Goal: Find specific page/section: Find specific page/section

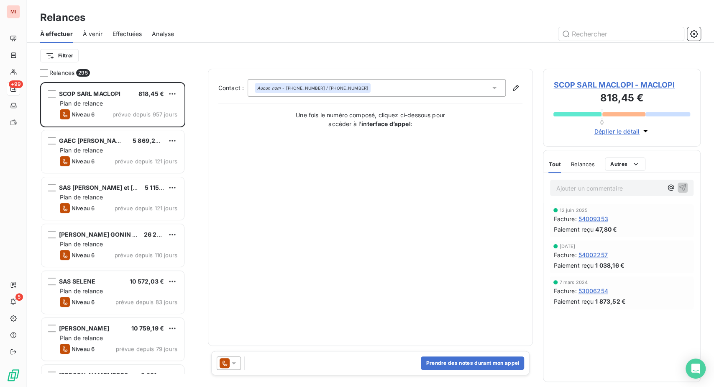
scroll to position [284, 138]
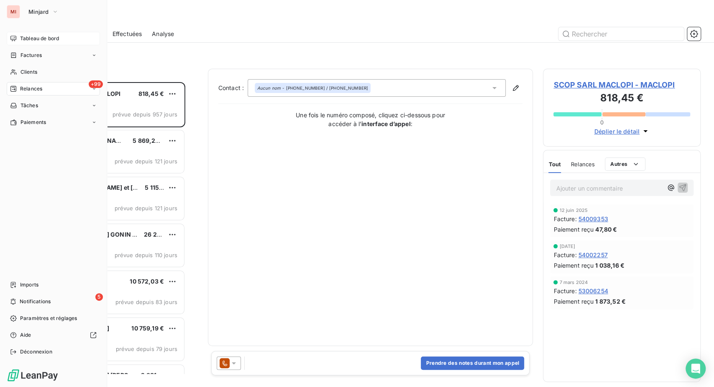
click at [34, 42] on span "Tableau de bord" at bounding box center [39, 39] width 39 height 8
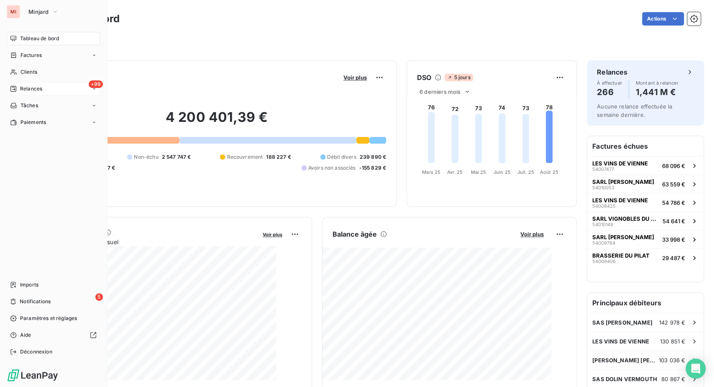
click at [29, 92] on span "Relances" at bounding box center [31, 89] width 22 height 8
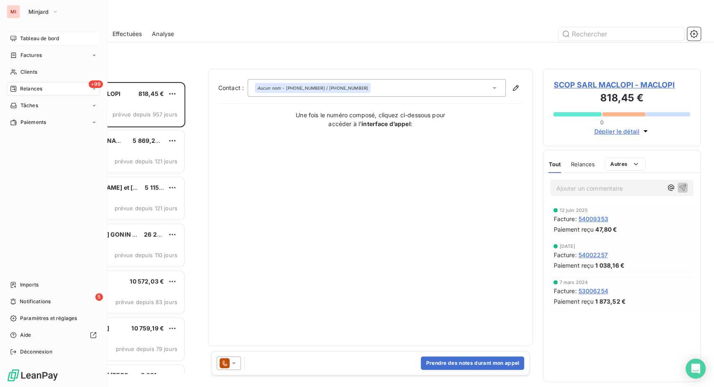
scroll to position [284, 138]
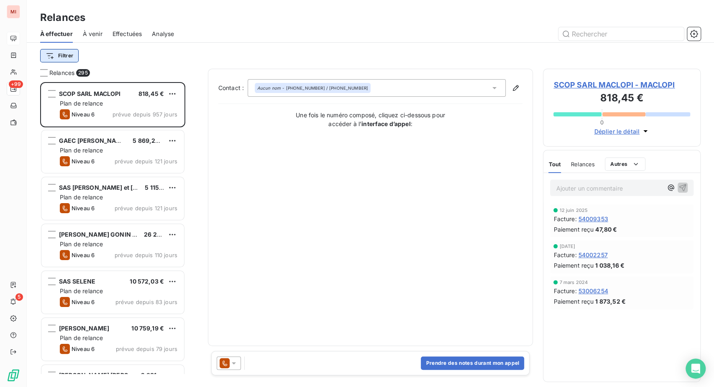
click at [89, 67] on html "MI +99 5 Relances À effectuer À venir Effectuées Analyse Filtrer Relances 295 S…" at bounding box center [357, 193] width 714 height 387
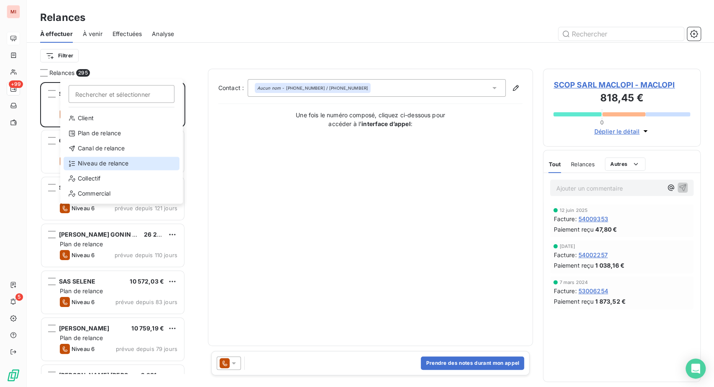
click at [102, 170] on div "Niveau de relance" at bounding box center [122, 162] width 116 height 13
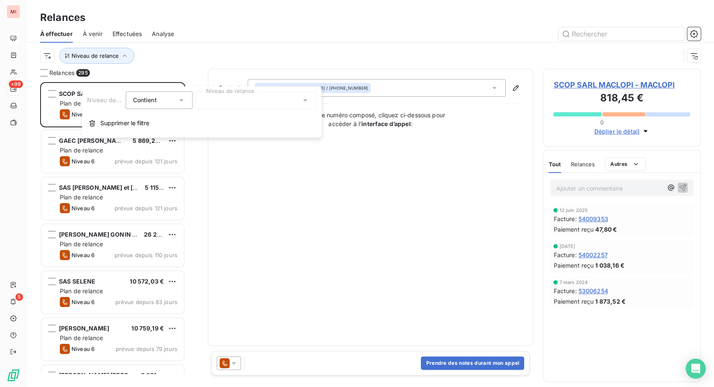
click at [243, 105] on div at bounding box center [256, 100] width 120 height 18
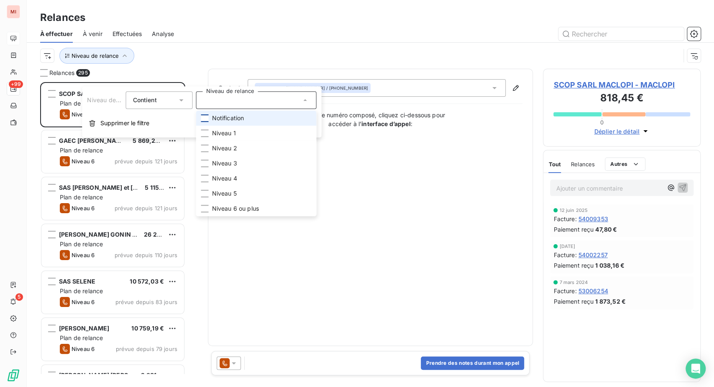
click at [208, 122] on div at bounding box center [205, 118] width 8 height 8
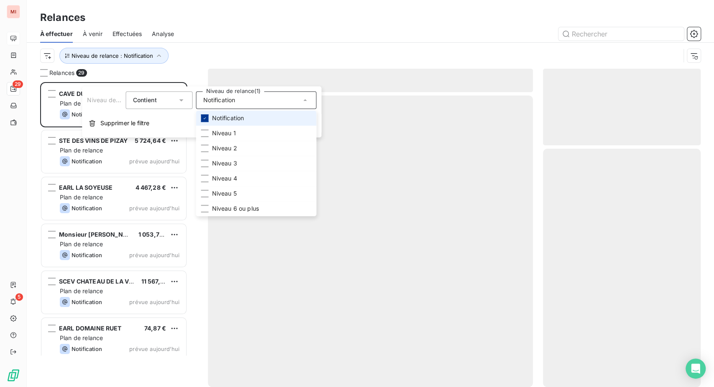
scroll to position [284, 138]
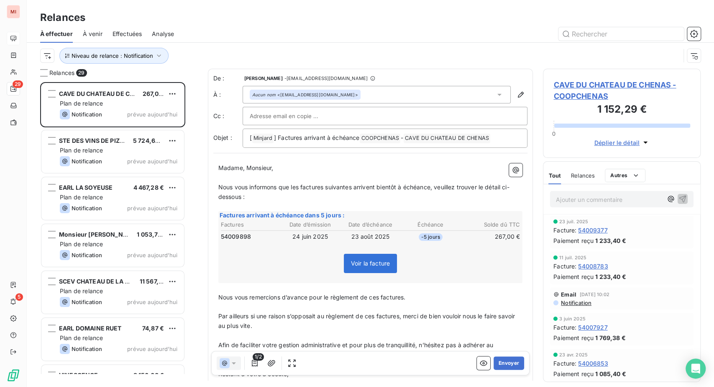
click at [237, 22] on div "Relances" at bounding box center [370, 17] width 687 height 15
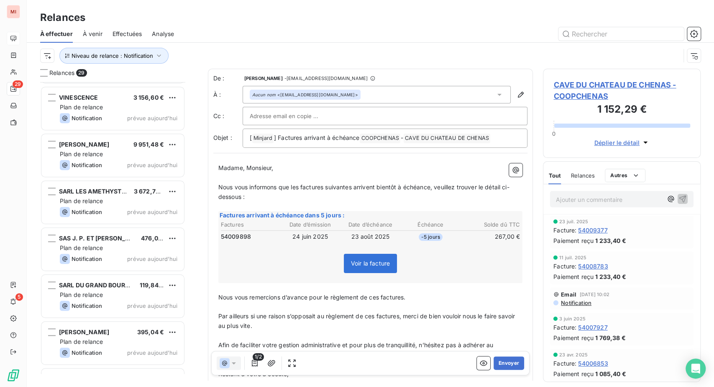
scroll to position [0, 0]
